Goal: Task Accomplishment & Management: Use online tool/utility

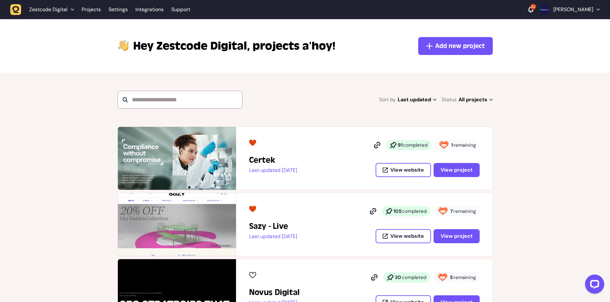
click at [60, 12] on span "Zestcode Digital" at bounding box center [48, 9] width 38 height 6
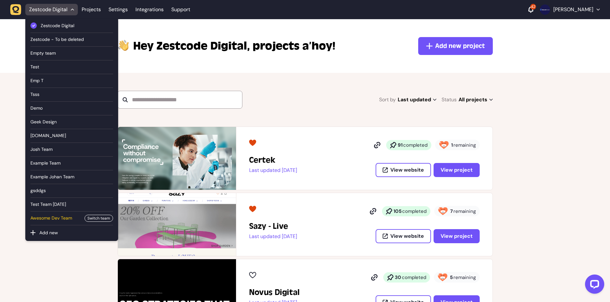
click at [61, 219] on span "Awesome Dev Team" at bounding box center [55, 218] width 50 height 7
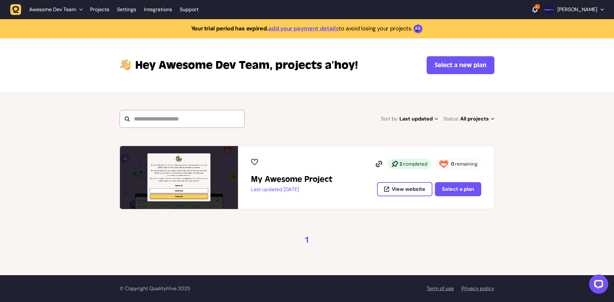
click at [64, 11] on span "Awesome Dev Team" at bounding box center [52, 9] width 47 height 6
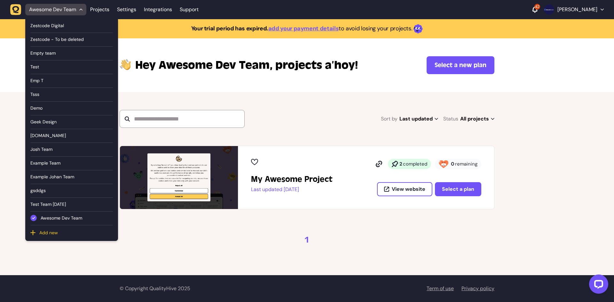
click at [58, 236] on button "Add new" at bounding box center [75, 233] width 75 height 6
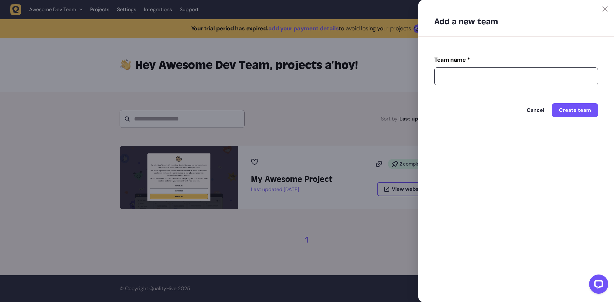
click at [481, 74] on input "Team name *" at bounding box center [517, 77] width 164 height 18
type input "**********"
click at [566, 112] on span "Create team" at bounding box center [575, 110] width 32 height 7
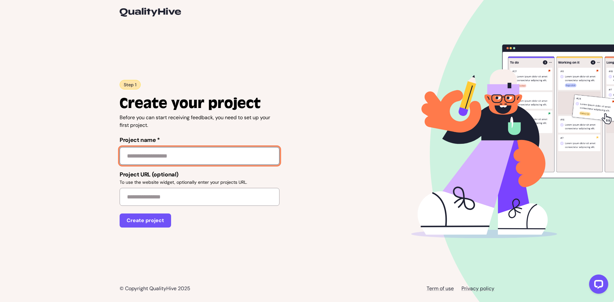
click at [177, 152] on input "Project name *" at bounding box center [200, 156] width 160 height 18
type input "**********"
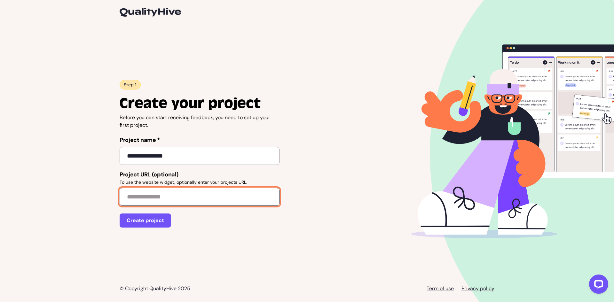
click at [157, 206] on input "Project URL (optional) To use the website widget, optionally enter your project…" at bounding box center [200, 197] width 160 height 18
type input "*"
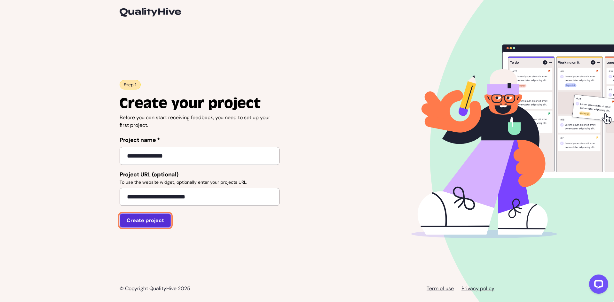
click at [150, 222] on button "Create project" at bounding box center [146, 221] width 52 height 14
type input "**********"
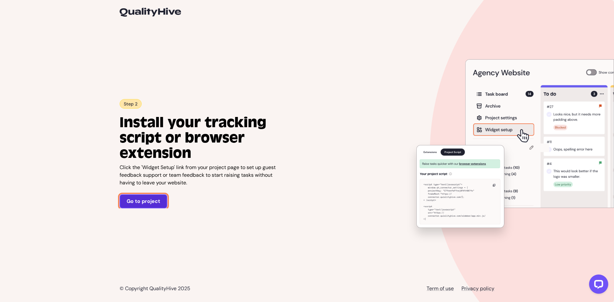
click at [145, 202] on link "Go to project" at bounding box center [144, 202] width 48 height 14
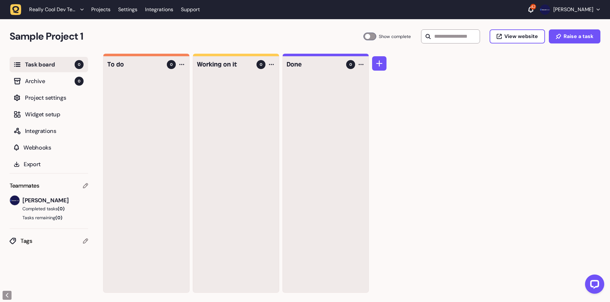
click at [112, 44] on h2 "Sample Project 1" at bounding box center [187, 36] width 354 height 15
click at [101, 14] on link "Projects" at bounding box center [100, 10] width 19 height 12
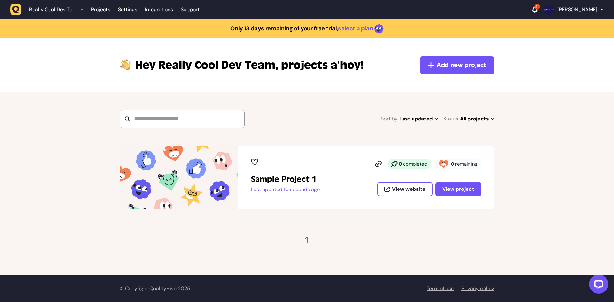
click at [349, 124] on div "Sort by Last updated Last updated Alphabetical Recently added Most incomplete t…" at bounding box center [307, 119] width 375 height 18
click at [465, 66] on span "Add new project" at bounding box center [462, 65] width 50 height 9
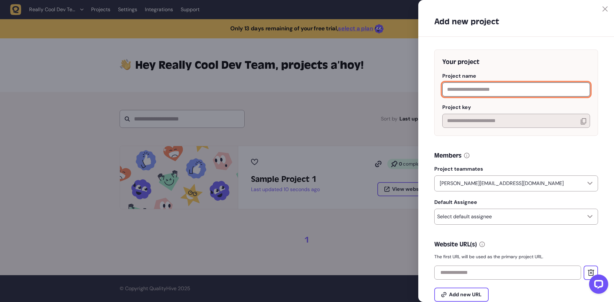
click at [484, 92] on input "text" at bounding box center [517, 90] width 148 height 14
type input "*"
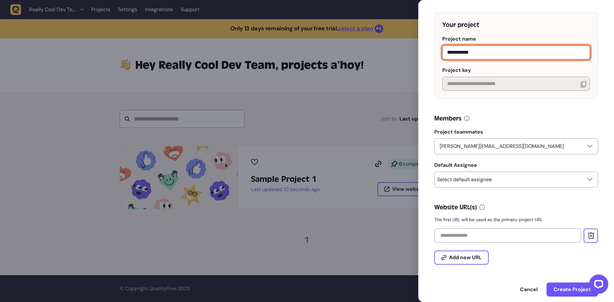
scroll to position [51, 0]
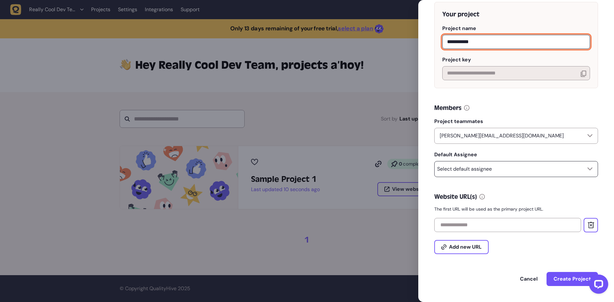
type input "**********"
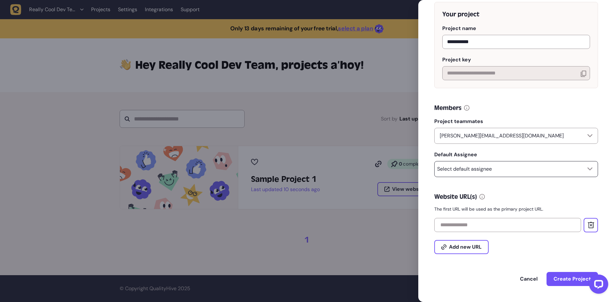
click at [472, 168] on p "Select default assignee" at bounding box center [464, 169] width 55 height 6
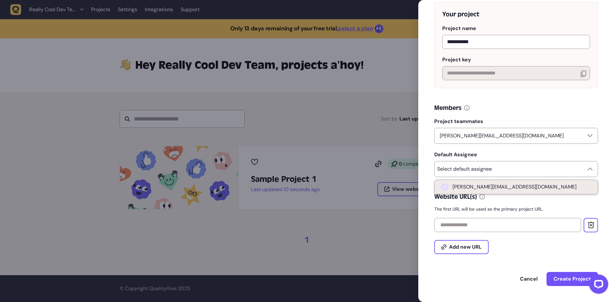
click at [462, 186] on span "harry@zestcode.digital" at bounding box center [515, 187] width 124 height 6
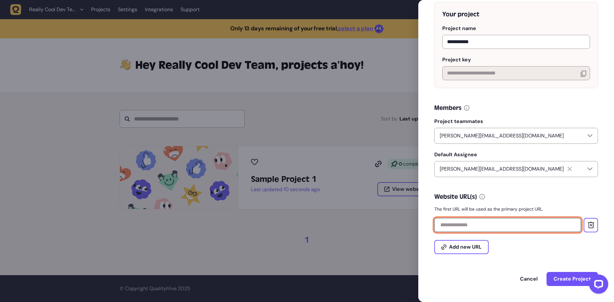
click at [458, 219] on input "text" at bounding box center [508, 225] width 147 height 14
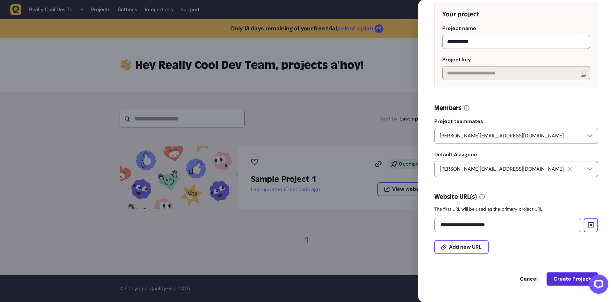
type input "**********"
click at [564, 277] on span "Create Project" at bounding box center [572, 279] width 37 height 7
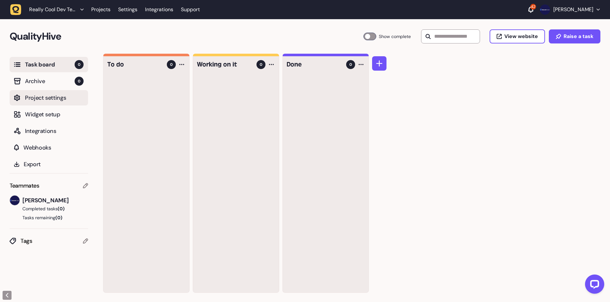
click at [52, 103] on button "Project settings" at bounding box center [49, 97] width 78 height 15
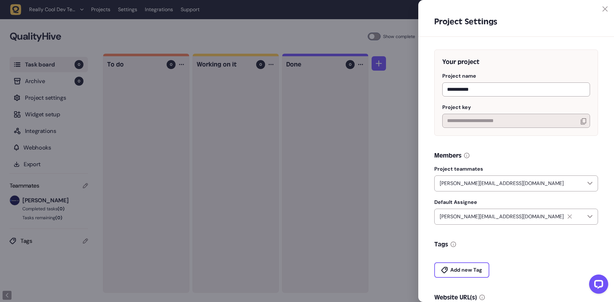
click at [251, 141] on div at bounding box center [307, 151] width 614 height 302
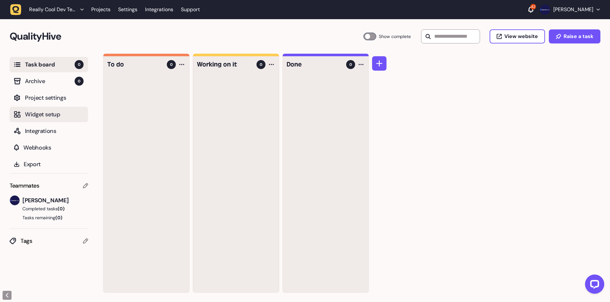
click at [50, 119] on button "Widget setup" at bounding box center [49, 114] width 78 height 15
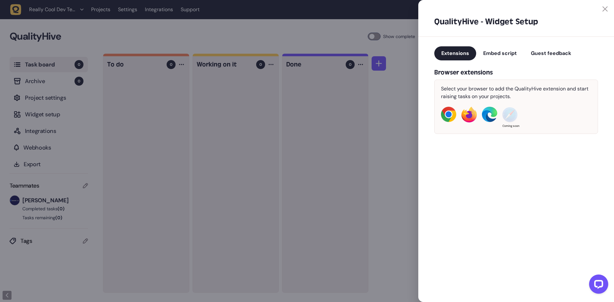
click at [111, 129] on div at bounding box center [307, 151] width 614 height 302
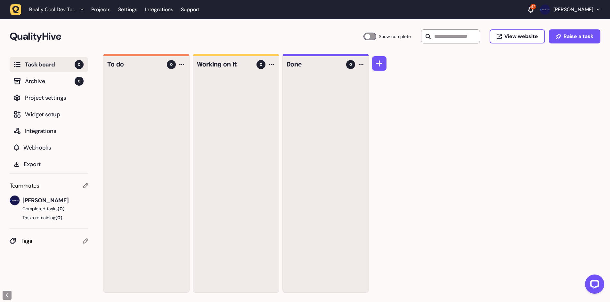
click at [112, 10] on li "Projects" at bounding box center [100, 10] width 27 height 12
click at [109, 10] on link "Projects" at bounding box center [100, 10] width 19 height 12
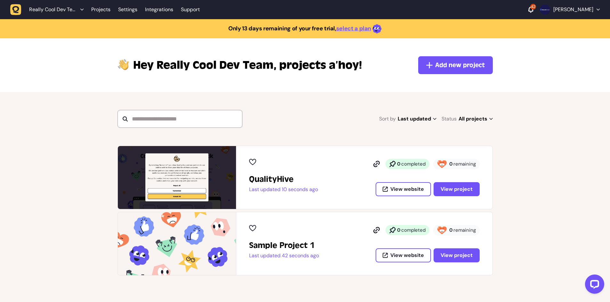
click at [331, 107] on section "Sort by Last updated Last updated Alphabetical Recently added Most incomplete t…" at bounding box center [305, 119] width 610 height 54
click at [323, 98] on section "Sort by Last updated Last updated Alphabetical Recently added Most incomplete t…" at bounding box center [305, 119] width 610 height 54
click at [445, 189] on span "View project" at bounding box center [456, 189] width 32 height 7
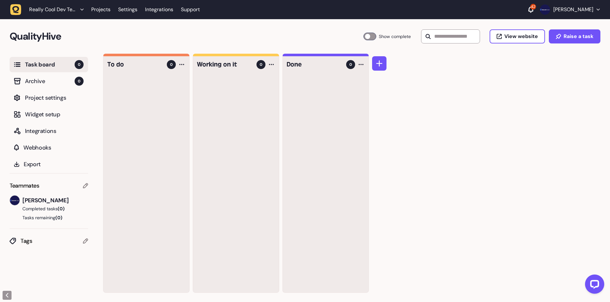
click at [248, 41] on h2 "QualityHive" at bounding box center [187, 36] width 354 height 15
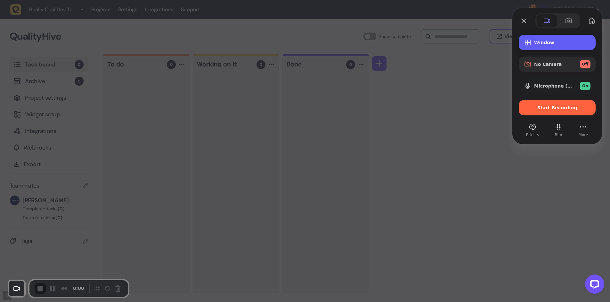
click at [547, 43] on span "Window" at bounding box center [562, 42] width 56 height 5
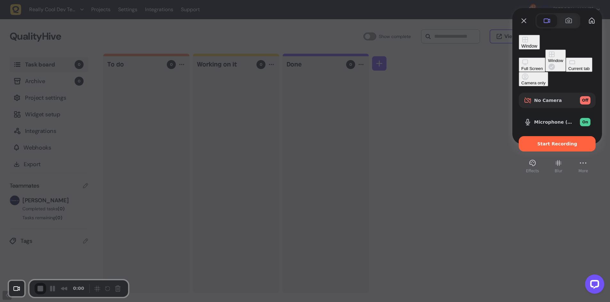
click at [568, 70] on div "Current tab" at bounding box center [578, 68] width 21 height 5
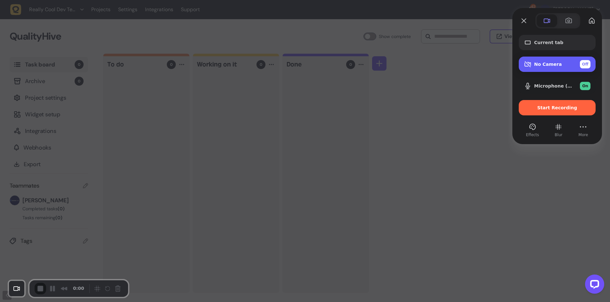
click at [554, 65] on span "No Camera" at bounding box center [548, 64] width 28 height 5
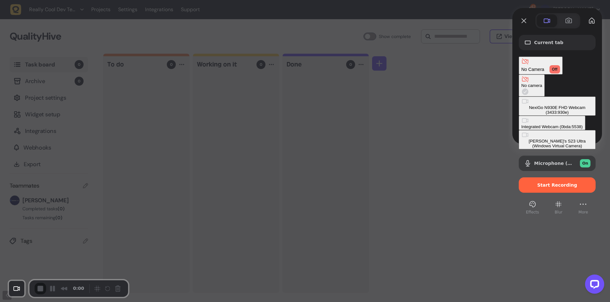
click at [521, 105] on div "NexiGo N930E FHD Webcam (3433:930e)" at bounding box center [557, 110] width 72 height 10
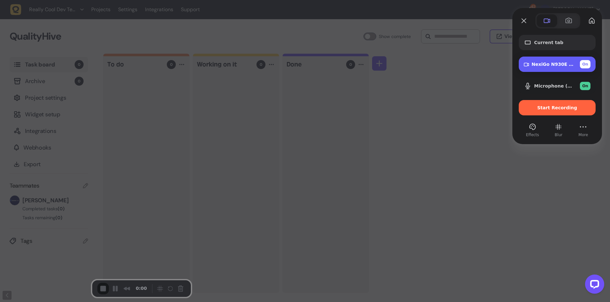
click at [541, 62] on span "NexiGo N930E FHD Webcam (3433:930e)" at bounding box center [552, 64] width 43 height 5
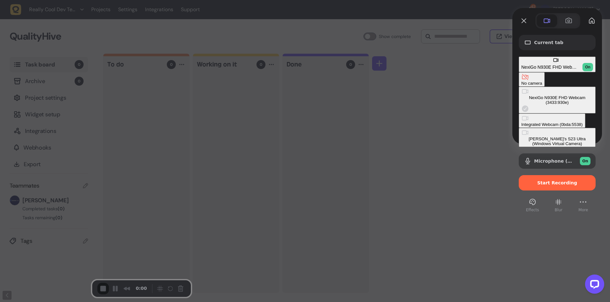
click at [518, 53] on div "Current tab NexiGo N930E FHD Webcam (3433:930e) On No camera NexiGo N930E FHD W…" at bounding box center [557, 120] width 90 height 185
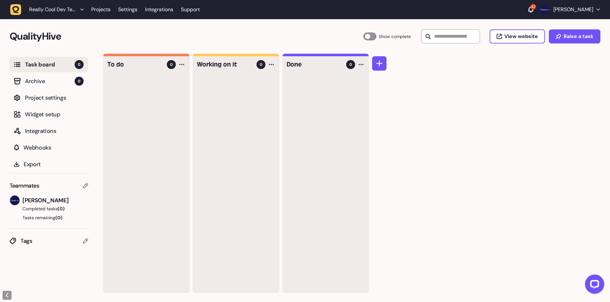
click at [462, 98] on div "To do 0 Working on it 0 Done 0" at bounding box center [356, 178] width 507 height 249
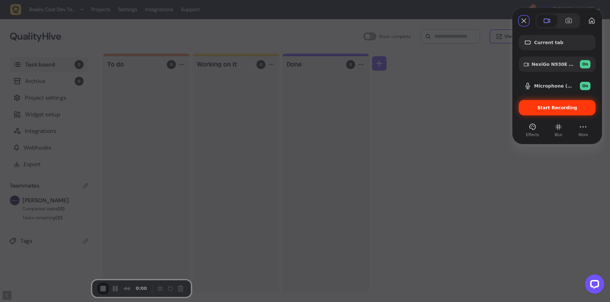
click at [547, 105] on div "Start Recording" at bounding box center [556, 107] width 77 height 15
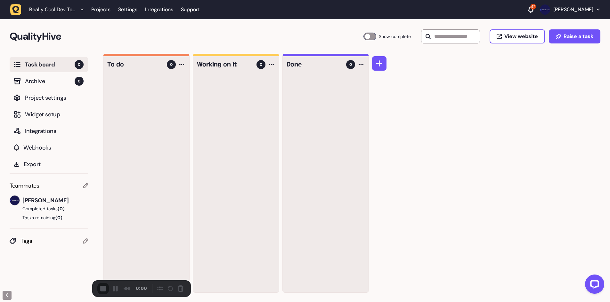
click at [230, 32] on h2 "QualityHive" at bounding box center [187, 36] width 354 height 15
click at [105, 39] on h2 "QualityHive" at bounding box center [187, 36] width 354 height 15
drag, startPoint x: 61, startPoint y: 36, endPoint x: 12, endPoint y: 33, distance: 49.3
click at [12, 33] on h2 "QualityHive" at bounding box center [187, 36] width 354 height 15
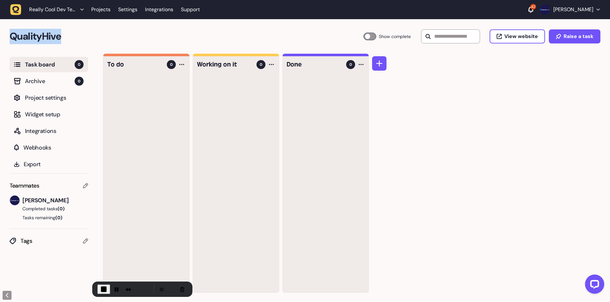
click at [20, 35] on h2 "QualityHive" at bounding box center [187, 36] width 354 height 15
click at [45, 38] on h2 "QualityHive" at bounding box center [187, 36] width 354 height 15
click at [55, 36] on h2 "QualityHive" at bounding box center [187, 36] width 354 height 15
drag, startPoint x: 65, startPoint y: 36, endPoint x: 13, endPoint y: 35, distance: 51.9
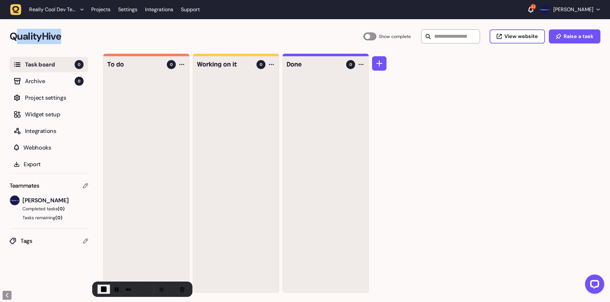
click at [13, 35] on h2 "QualityHive" at bounding box center [187, 36] width 354 height 15
click at [28, 35] on h2 "QualityHive" at bounding box center [187, 36] width 354 height 15
click at [44, 97] on span "Project settings" at bounding box center [54, 97] width 59 height 9
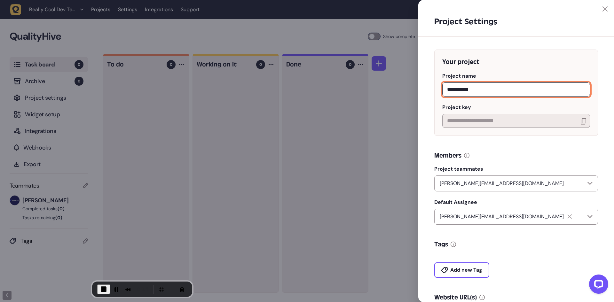
drag, startPoint x: 469, startPoint y: 85, endPoint x: 452, endPoint y: 86, distance: 17.3
click at [452, 86] on input "**********" at bounding box center [517, 90] width 148 height 14
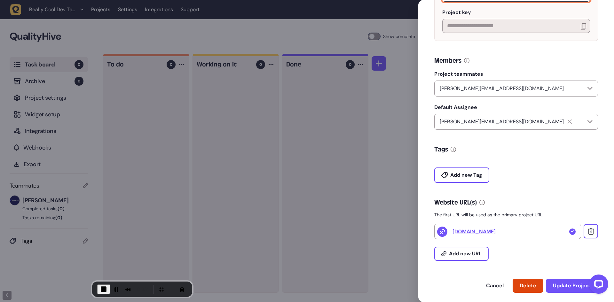
scroll to position [104, 0]
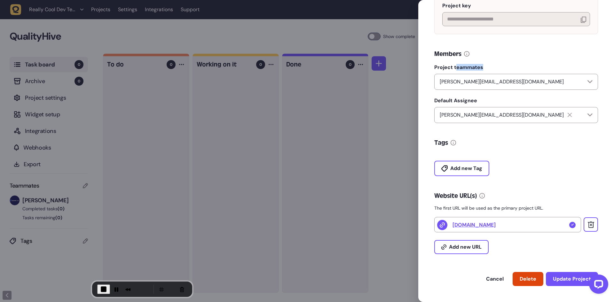
drag, startPoint x: 455, startPoint y: 68, endPoint x: 490, endPoint y: 65, distance: 34.3
click at [490, 65] on label "Project teammates" at bounding box center [517, 67] width 164 height 6
click at [485, 65] on label "Project teammates" at bounding box center [517, 67] width 164 height 6
click at [157, 110] on div at bounding box center [307, 151] width 614 height 302
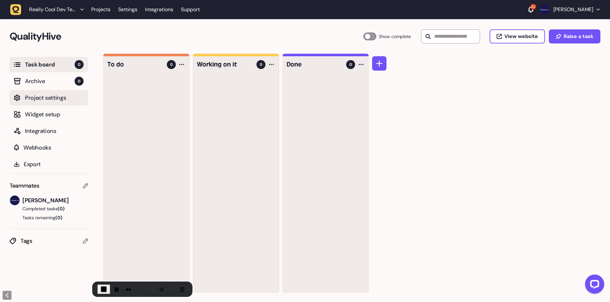
click at [52, 102] on button "Project settings" at bounding box center [49, 97] width 78 height 15
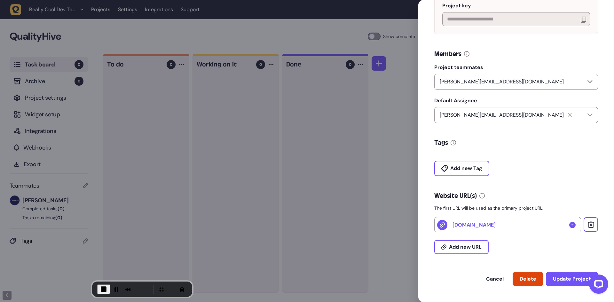
click at [340, 172] on div at bounding box center [307, 151] width 614 height 302
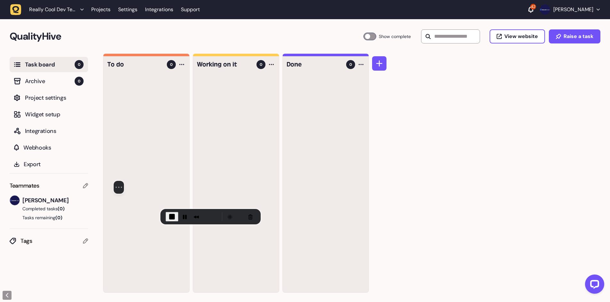
drag, startPoint x: 47, startPoint y: 243, endPoint x: 113, endPoint y: 171, distance: 97.4
click at [113, 171] on div at bounding box center [119, 156] width 96 height 49
click at [168, 219] on span "End Recording" at bounding box center [172, 217] width 8 height 8
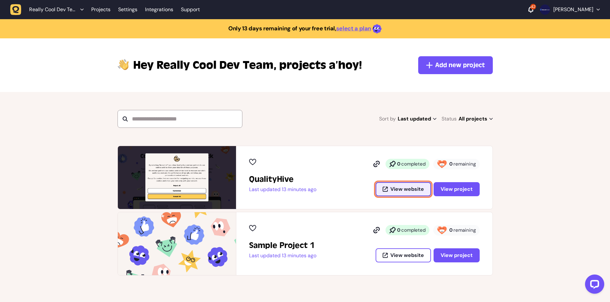
click at [394, 189] on span "View website" at bounding box center [407, 189] width 34 height 5
click at [292, 139] on section "Sort by Last updated Last updated Alphabetical Recently added Most incomplete t…" at bounding box center [305, 119] width 610 height 54
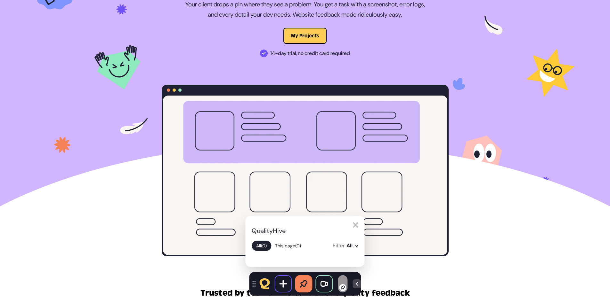
click at [302, 281] on img at bounding box center [304, 284] width 8 height 8
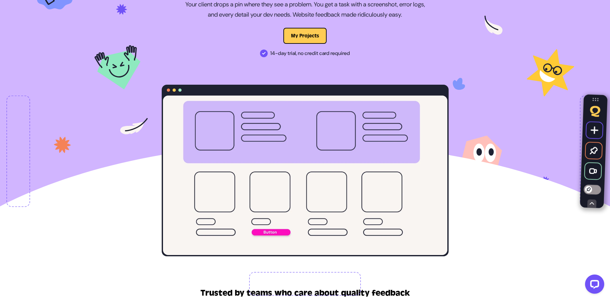
drag, startPoint x: 256, startPoint y: 282, endPoint x: 518, endPoint y: 102, distance: 318.0
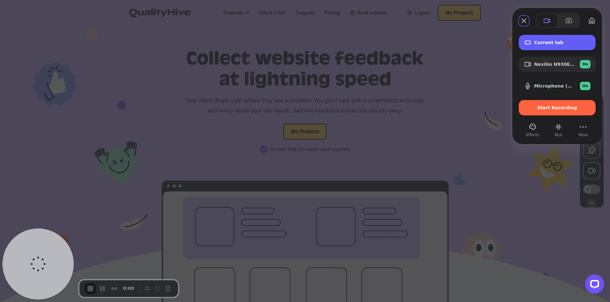
click at [542, 43] on span "Current tab" at bounding box center [562, 42] width 56 height 5
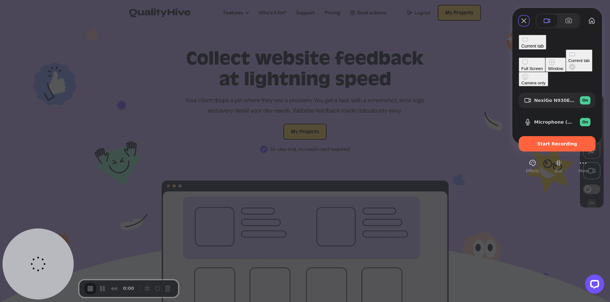
click at [548, 66] on div "Window" at bounding box center [555, 68] width 15 height 5
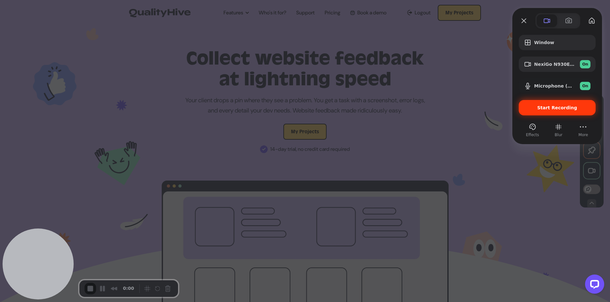
click at [546, 111] on div "Start Recording" at bounding box center [556, 107] width 77 height 15
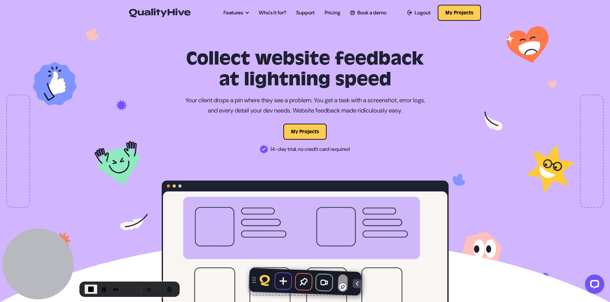
drag, startPoint x: 594, startPoint y: 101, endPoint x: 385, endPoint y: 244, distance: 253.2
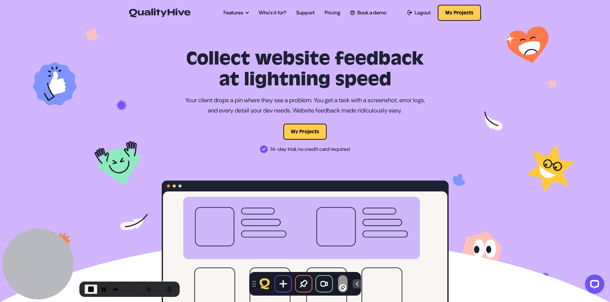
click at [357, 282] on div at bounding box center [356, 284] width 8 height 9
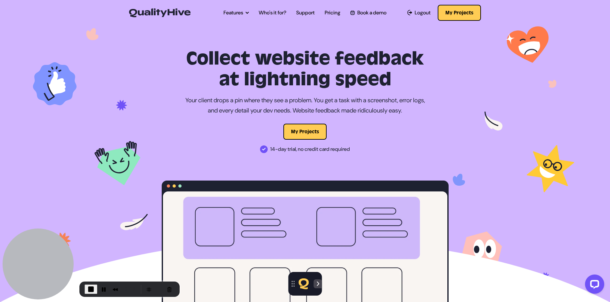
click at [292, 282] on div "QualityHive All (0) This page (0) Filter All All Incomplete Complete Recording …" at bounding box center [305, 284] width 34 height 24
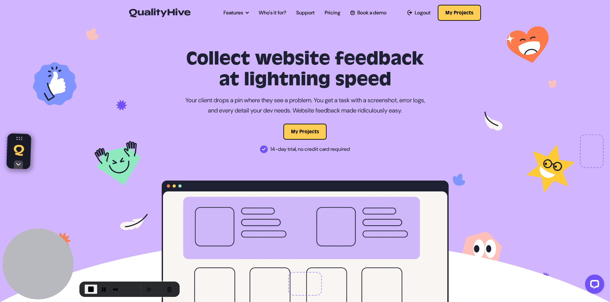
drag, startPoint x: 294, startPoint y: 284, endPoint x: -20, endPoint y: 115, distance: 356.6
click at [101, 107] on img at bounding box center [305, 174] width 544 height 300
click at [19, 167] on div at bounding box center [18, 164] width 9 height 8
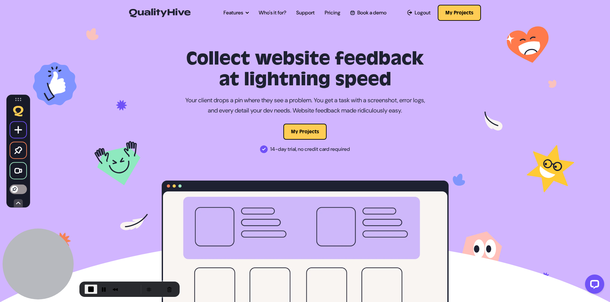
click at [16, 190] on img at bounding box center [14, 189] width 7 height 7
click at [18, 189] on div at bounding box center [18, 190] width 17 height 10
click at [17, 189] on img at bounding box center [14, 189] width 7 height 7
click at [17, 189] on div at bounding box center [18, 190] width 17 height 10
click at [18, 183] on ul at bounding box center [18, 152] width 17 height 63
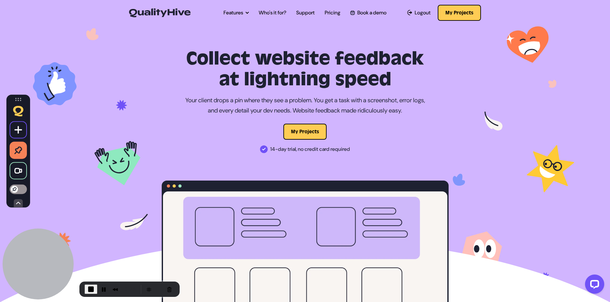
click at [16, 152] on img at bounding box center [18, 151] width 8 height 8
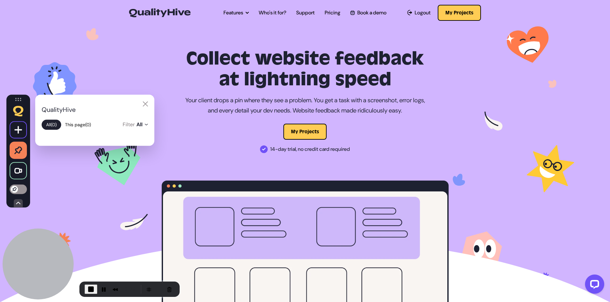
click at [20, 152] on img at bounding box center [18, 151] width 8 height 8
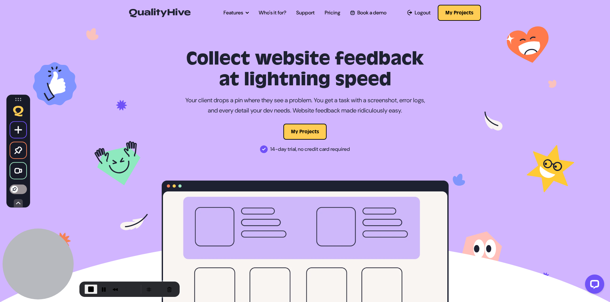
click at [18, 130] on img at bounding box center [18, 130] width 8 height 8
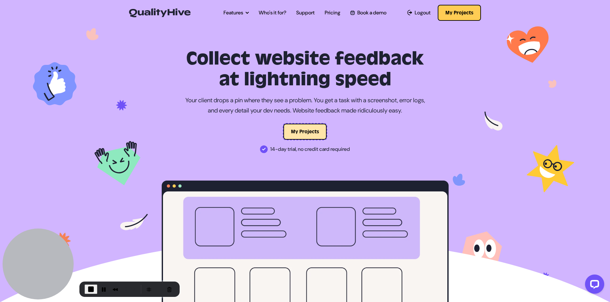
click at [304, 132] on button "My Projects" at bounding box center [304, 132] width 43 height 16
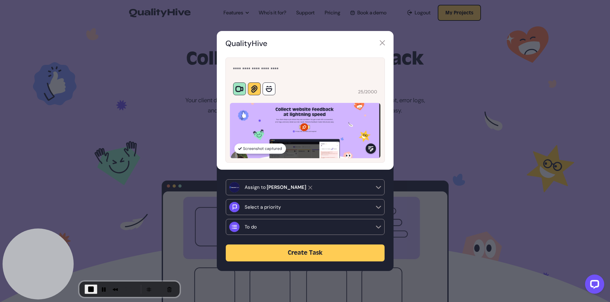
click at [271, 92] on img at bounding box center [269, 89] width 6 height 6
click at [286, 92] on img at bounding box center [287, 95] width 10 height 8
click at [278, 208] on span "Select a priority" at bounding box center [262, 207] width 36 height 7
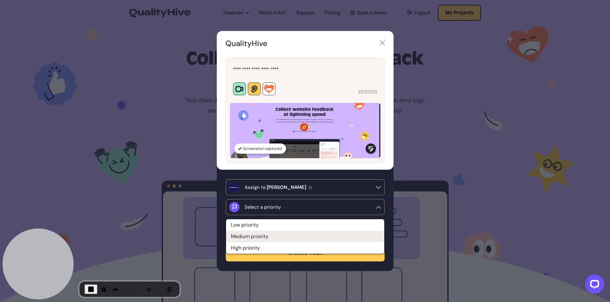
click at [259, 238] on li "Medium priority" at bounding box center [305, 237] width 158 height 12
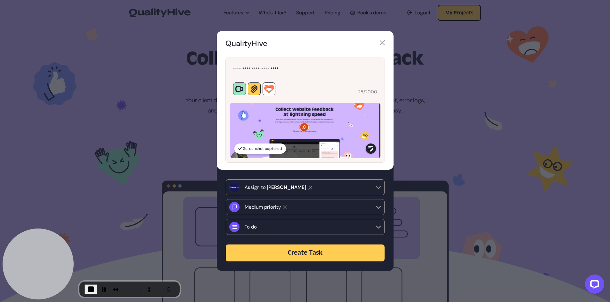
click at [276, 227] on div "To do" at bounding box center [307, 227] width 126 height 7
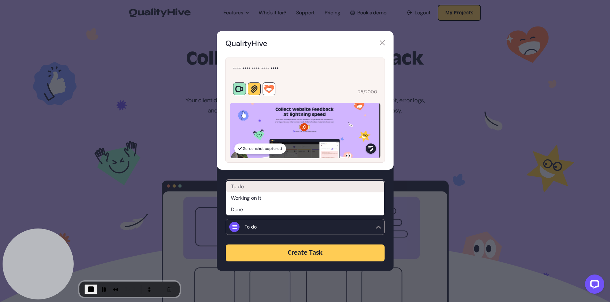
click at [258, 188] on li "To do" at bounding box center [305, 187] width 158 height 12
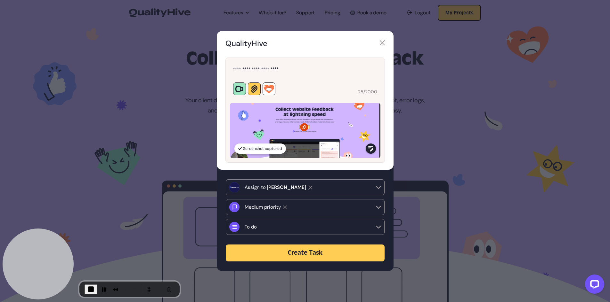
click at [296, 251] on button "Create Task" at bounding box center [305, 253] width 159 height 17
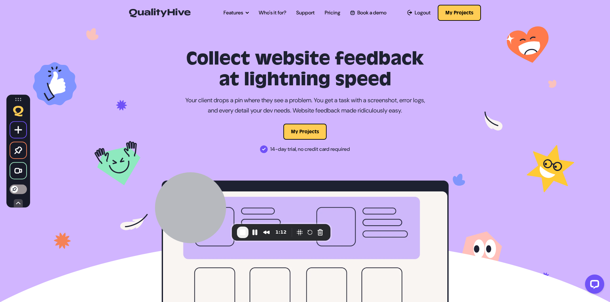
click at [15, 191] on img at bounding box center [14, 189] width 7 height 7
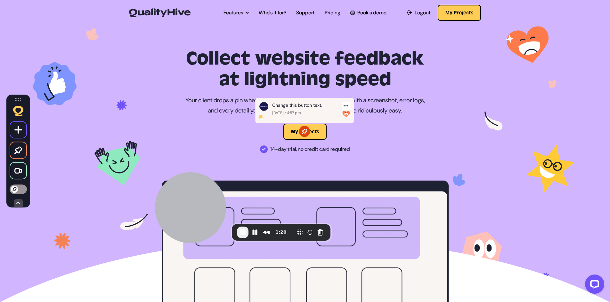
click at [345, 105] on div "View Task Mark Complete" at bounding box center [346, 106] width 8 height 8
click at [324, 129] on link "Mark Complete" at bounding box center [327, 128] width 36 height 7
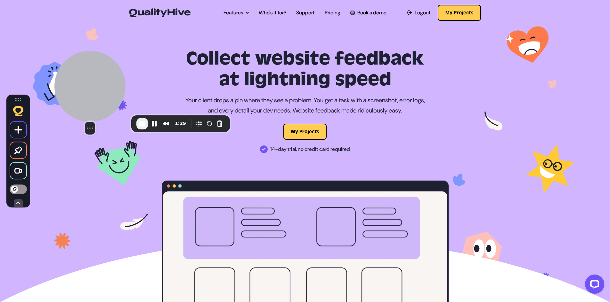
drag, startPoint x: 205, startPoint y: 199, endPoint x: 105, endPoint y: 91, distance: 148.1
click at [105, 91] on div at bounding box center [89, 86] width 71 height 71
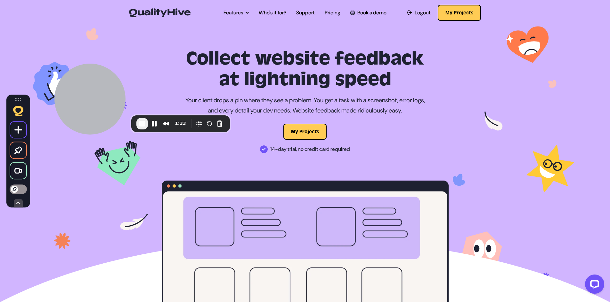
click at [134, 125] on div "1:33" at bounding box center [180, 124] width 99 height 17
click at [142, 122] on span "End Recording" at bounding box center [142, 124] width 8 height 8
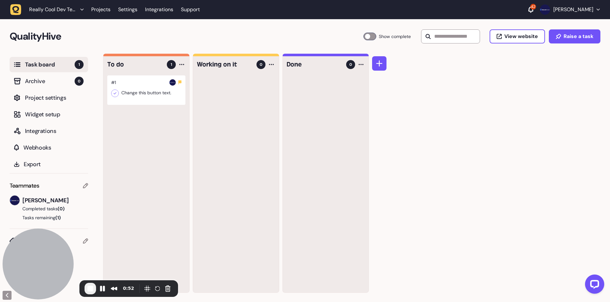
click at [149, 89] on div at bounding box center [146, 90] width 78 height 29
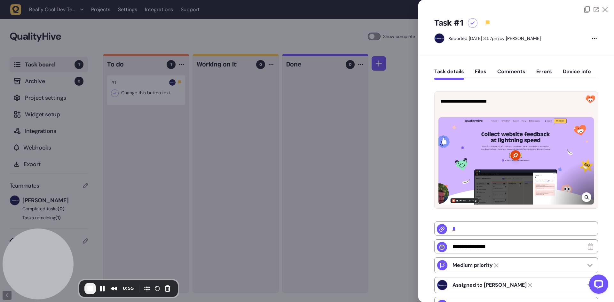
click at [583, 194] on div at bounding box center [587, 198] width 10 height 10
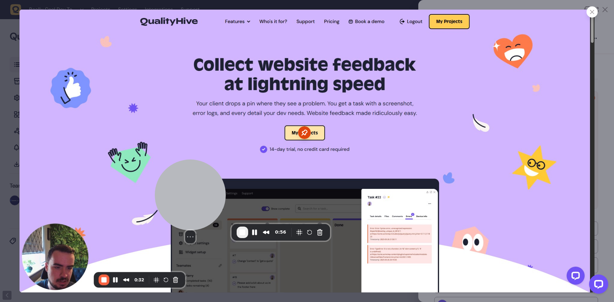
drag, startPoint x: 56, startPoint y: 255, endPoint x: 208, endPoint y: 199, distance: 162.4
click at [208, 199] on div at bounding box center [190, 195] width 71 height 71
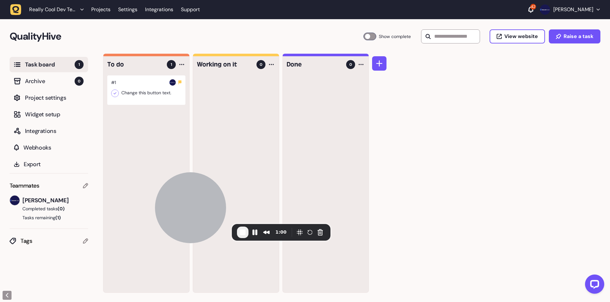
click at [144, 91] on div at bounding box center [146, 90] width 78 height 29
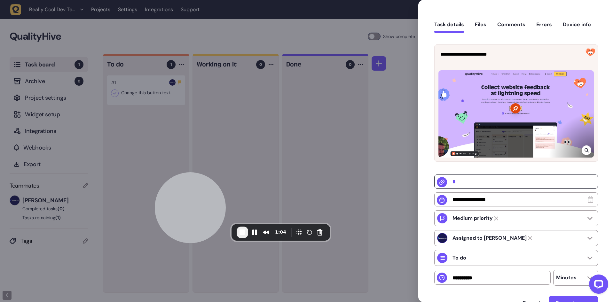
scroll to position [64, 0]
